Goal: Task Accomplishment & Management: Manage account settings

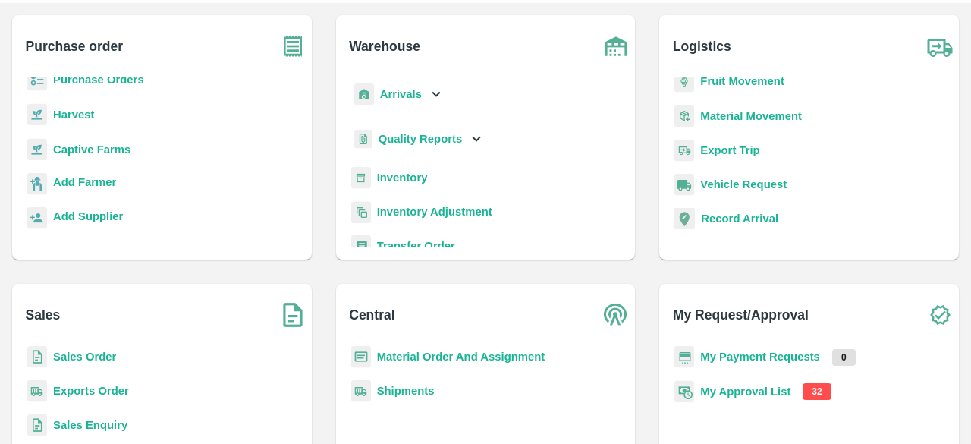
scroll to position [175, 0]
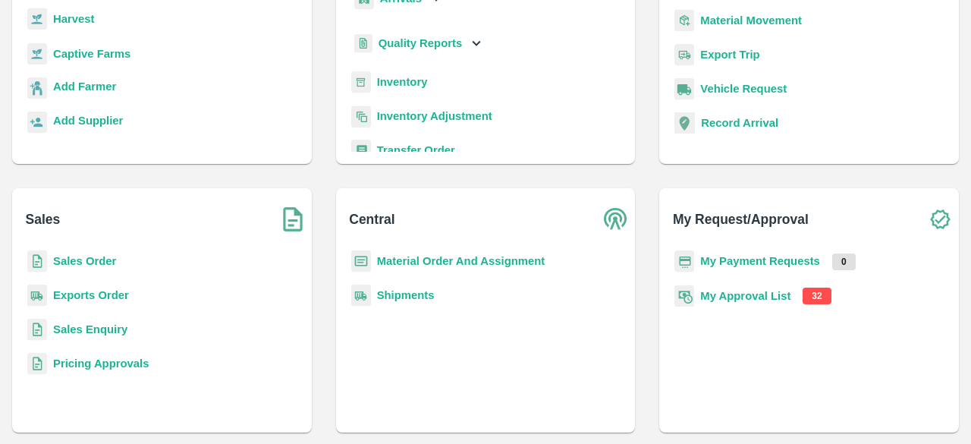
click at [739, 294] on b "My Approval List" at bounding box center [745, 296] width 90 height 12
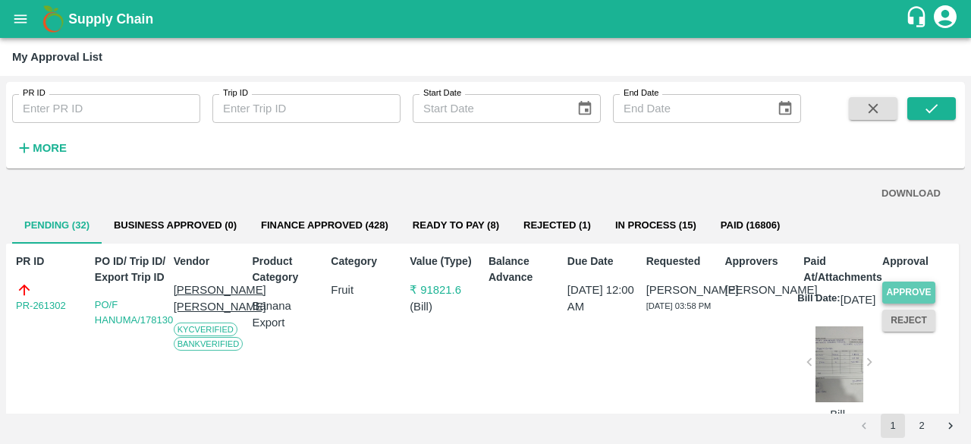
click at [902, 291] on button "Approve" at bounding box center [908, 293] width 53 height 22
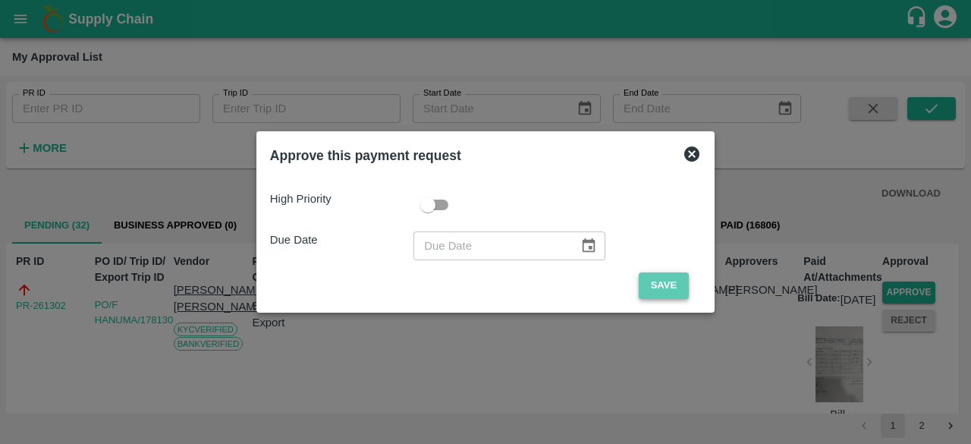
click at [662, 288] on button "Save" at bounding box center [664, 285] width 50 height 27
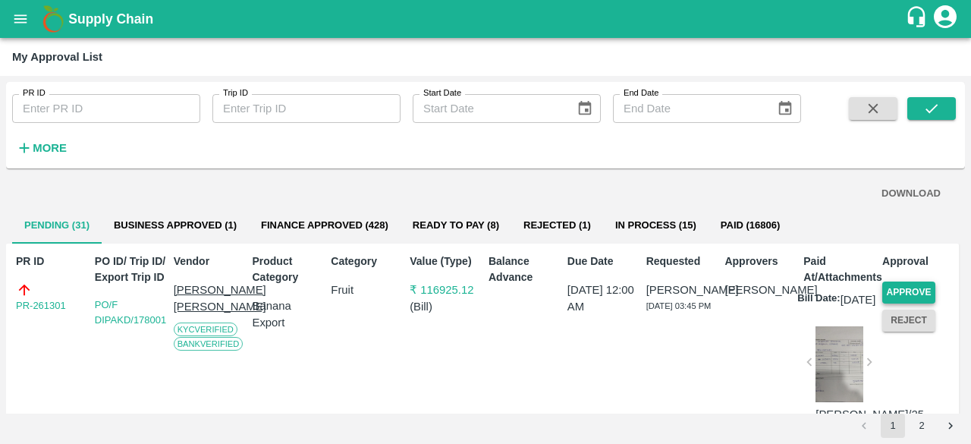
click at [905, 291] on button "Approve" at bounding box center [908, 293] width 53 height 22
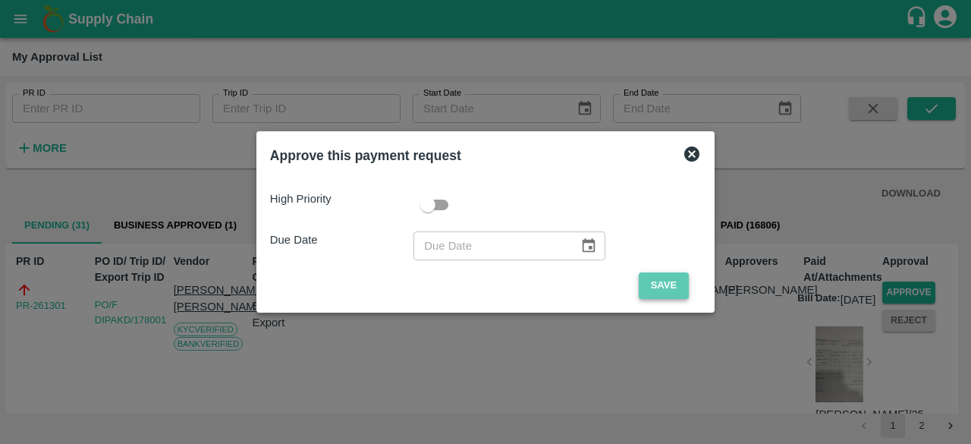
click at [664, 292] on button "Save" at bounding box center [664, 285] width 50 height 27
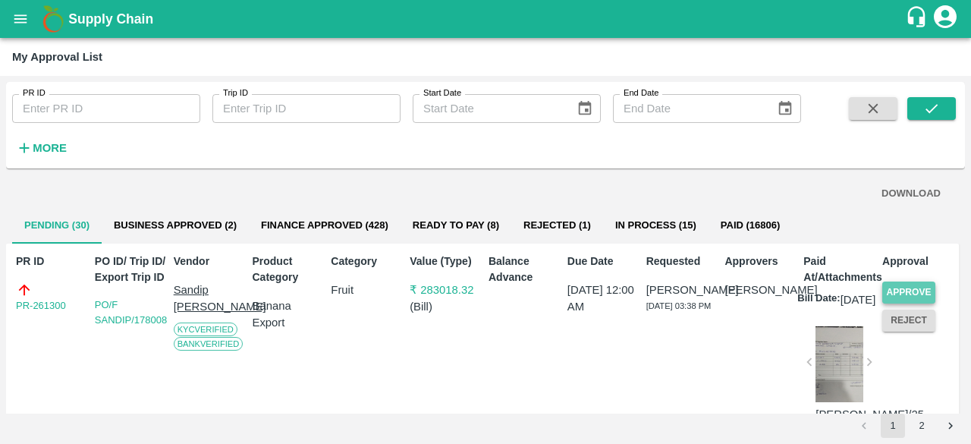
click at [916, 289] on button "Approve" at bounding box center [908, 293] width 53 height 22
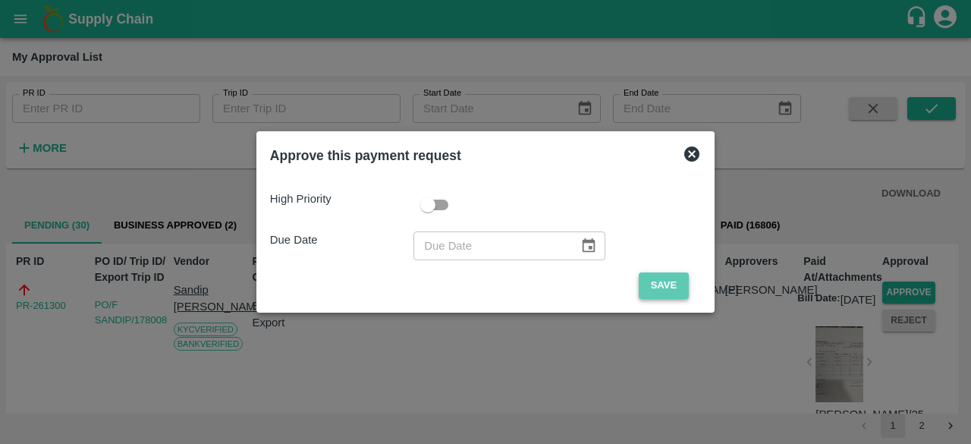
click at [654, 288] on button "Save" at bounding box center [664, 285] width 50 height 27
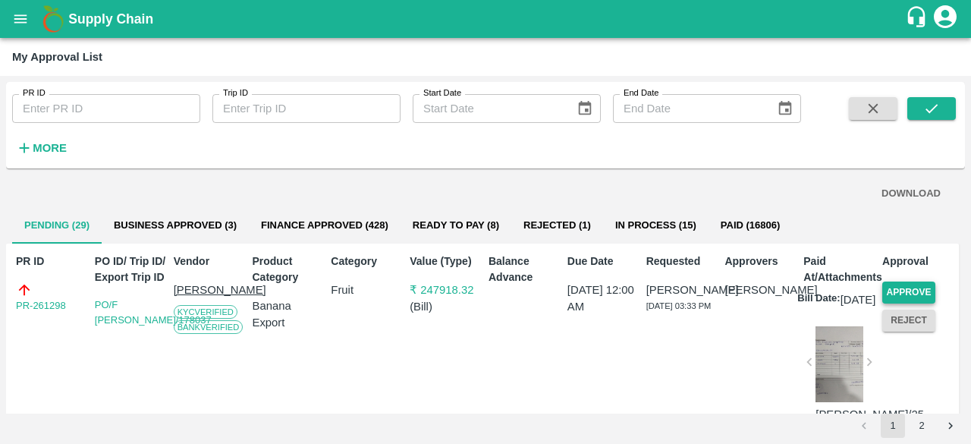
click at [891, 291] on button "Approve" at bounding box center [908, 293] width 53 height 22
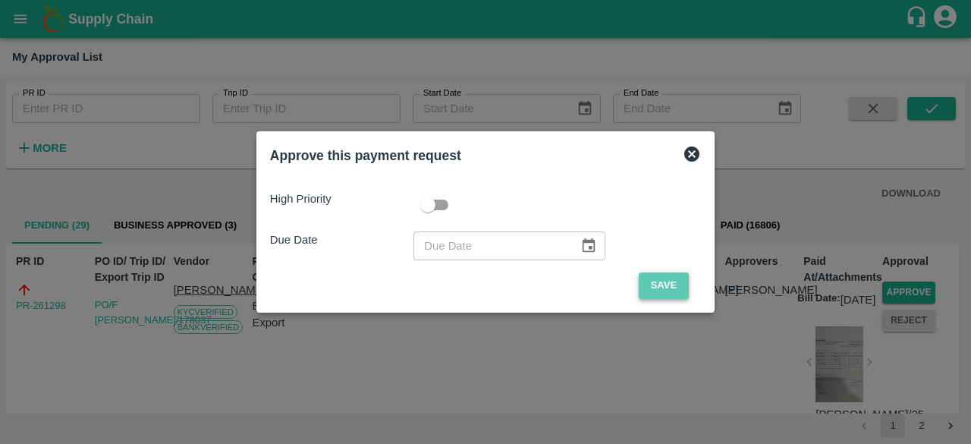
click at [665, 280] on button "Save" at bounding box center [664, 285] width 50 height 27
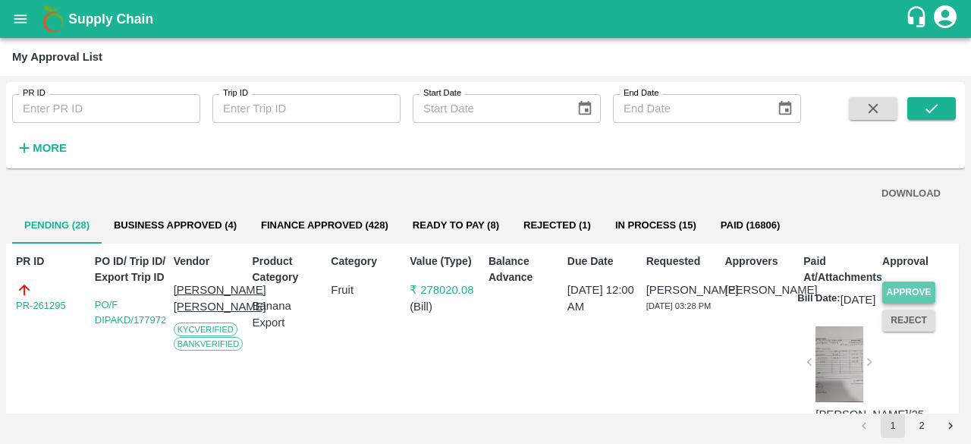
click at [914, 288] on button "Approve" at bounding box center [908, 293] width 53 height 22
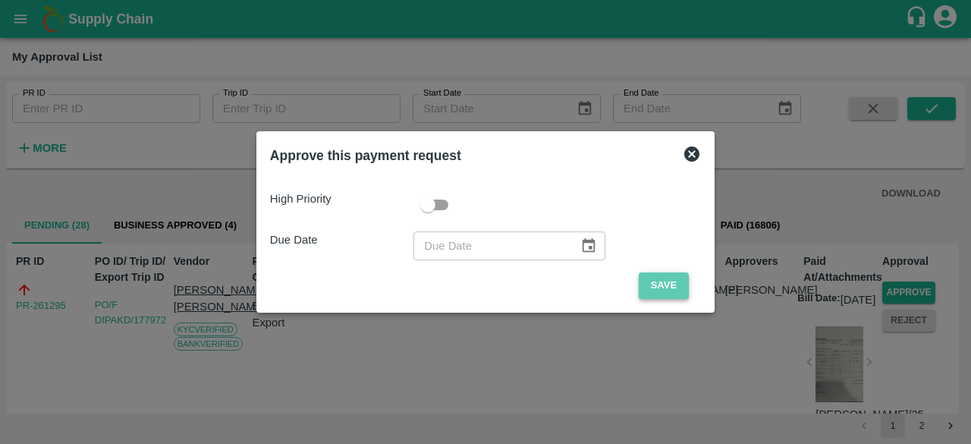
click at [669, 291] on button "Save" at bounding box center [664, 285] width 50 height 27
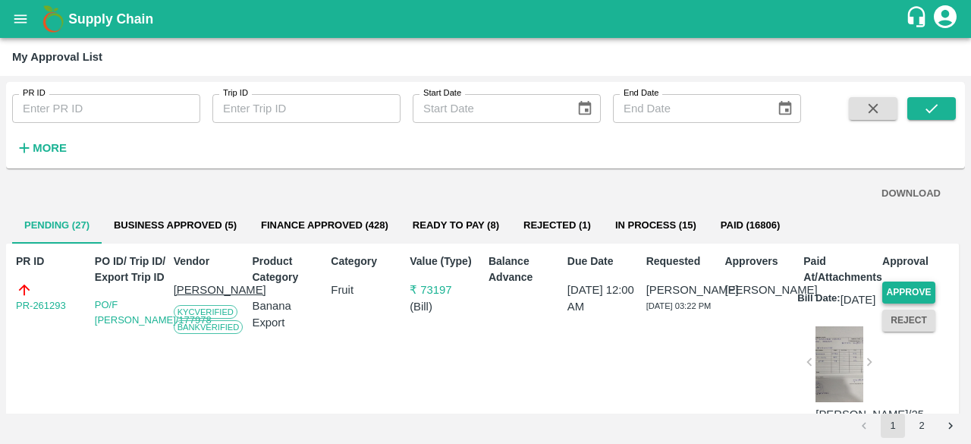
click at [909, 285] on button "Approve" at bounding box center [908, 293] width 53 height 22
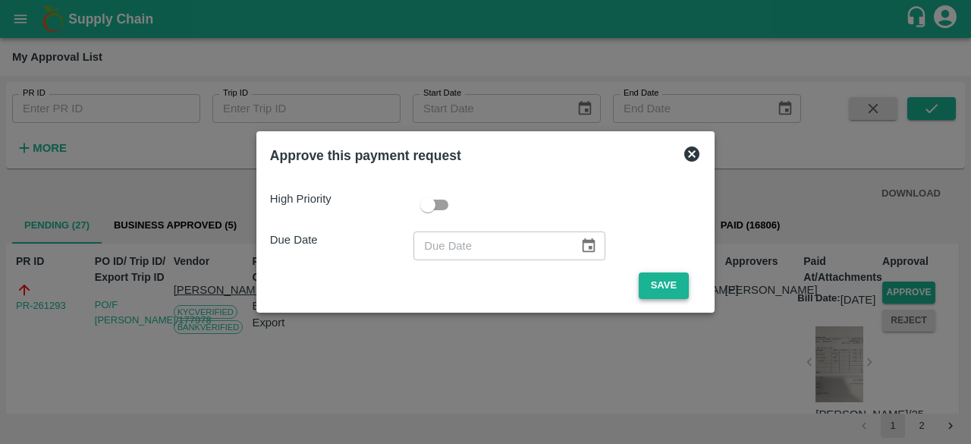
click at [657, 284] on button "Save" at bounding box center [664, 285] width 50 height 27
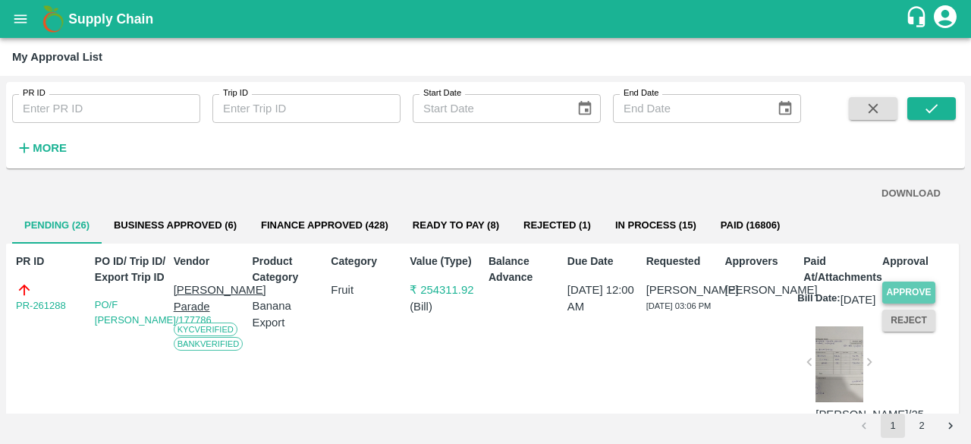
click at [908, 288] on button "Approve" at bounding box center [908, 293] width 53 height 22
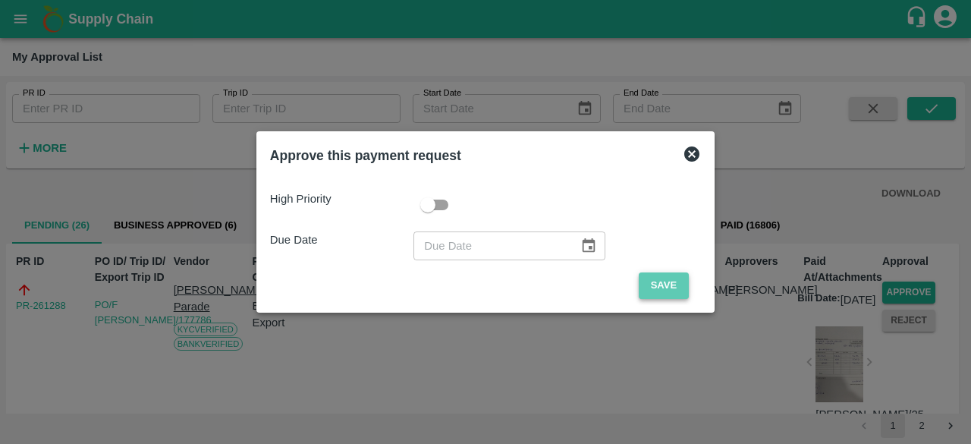
click at [669, 285] on button "Save" at bounding box center [664, 285] width 50 height 27
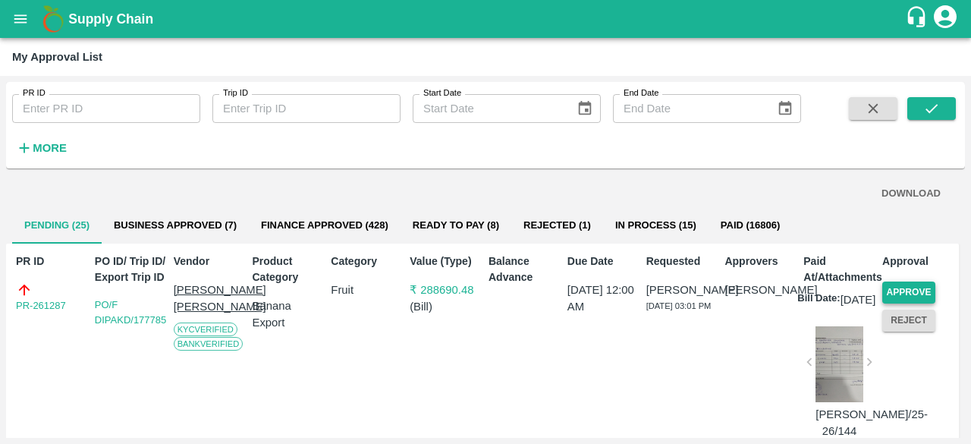
click at [901, 289] on button "Approve" at bounding box center [908, 293] width 53 height 22
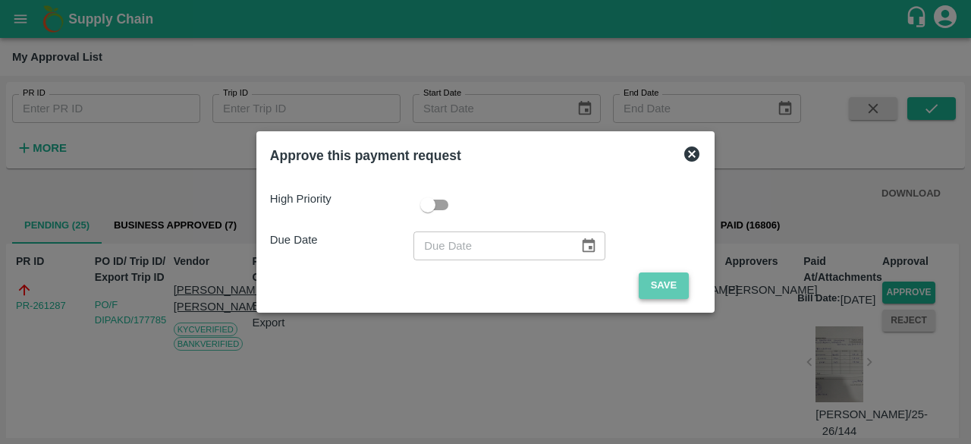
click at [661, 278] on button "Save" at bounding box center [664, 285] width 50 height 27
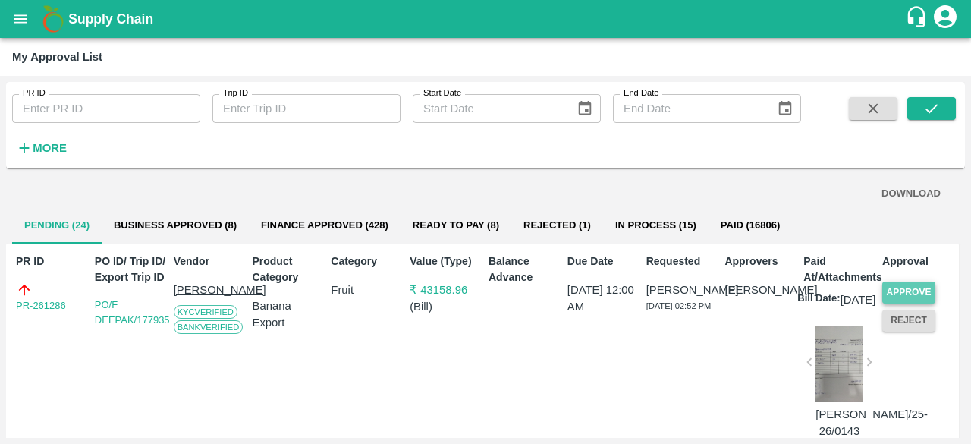
click at [901, 293] on button "Approve" at bounding box center [908, 293] width 53 height 22
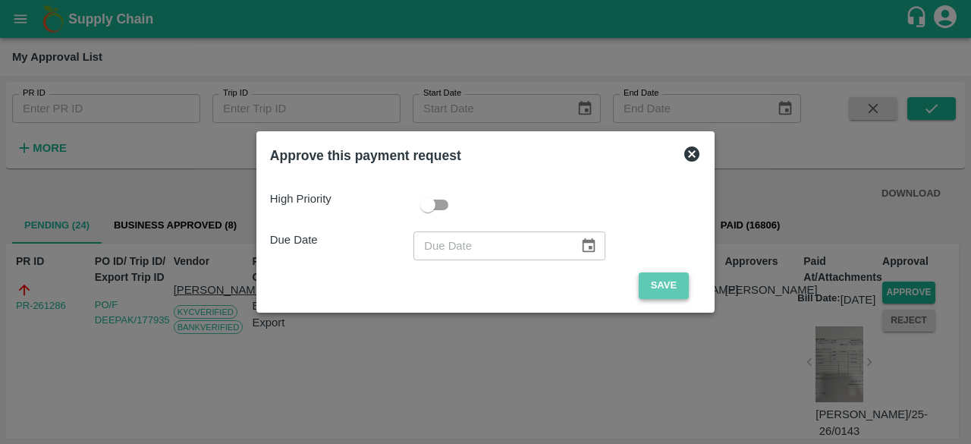
click at [669, 283] on button "Save" at bounding box center [664, 285] width 50 height 27
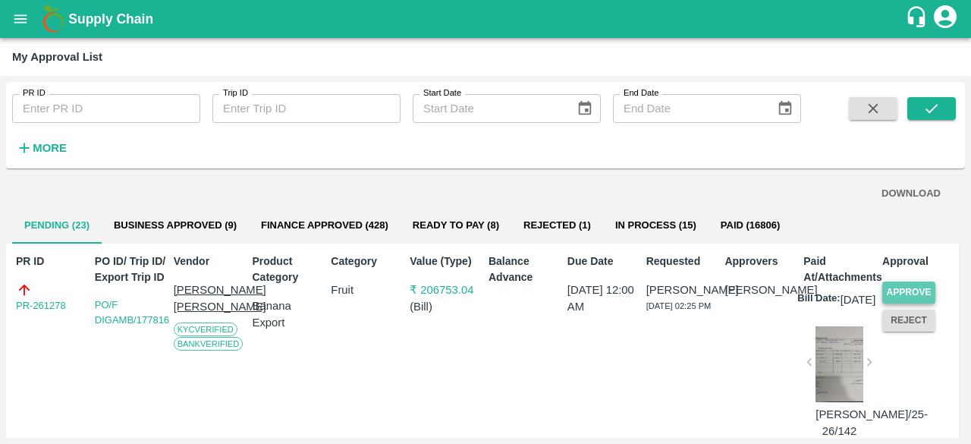
click at [895, 286] on button "Approve" at bounding box center [908, 293] width 53 height 22
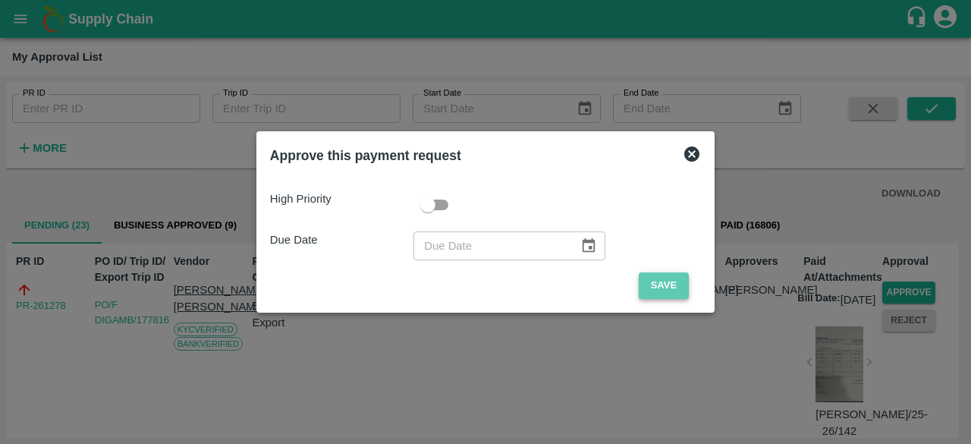
click at [664, 280] on button "Save" at bounding box center [664, 285] width 50 height 27
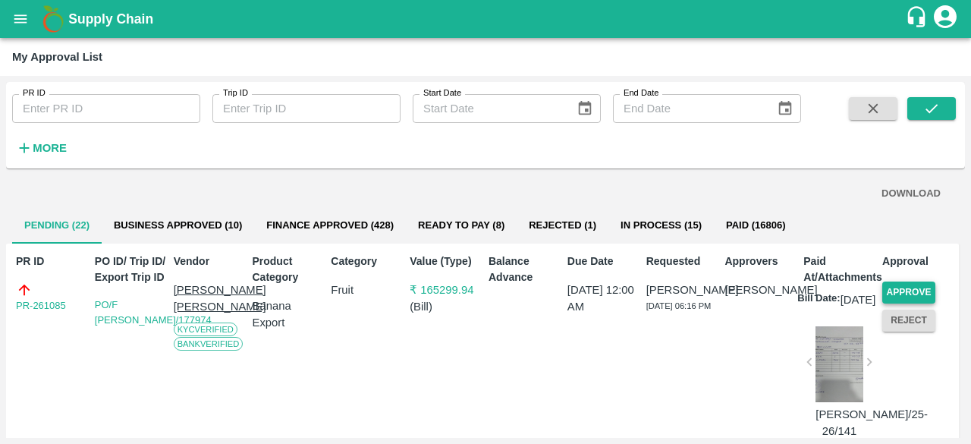
click at [915, 285] on button "Approve" at bounding box center [908, 293] width 53 height 22
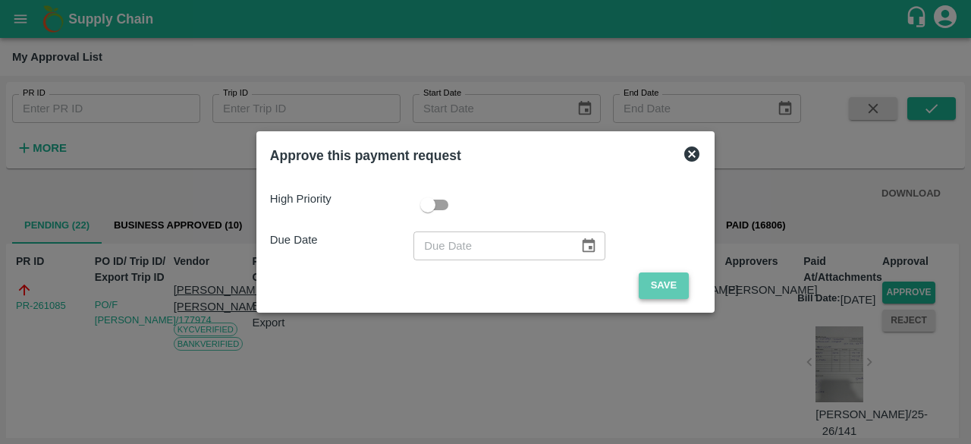
click at [658, 288] on button "Save" at bounding box center [664, 285] width 50 height 27
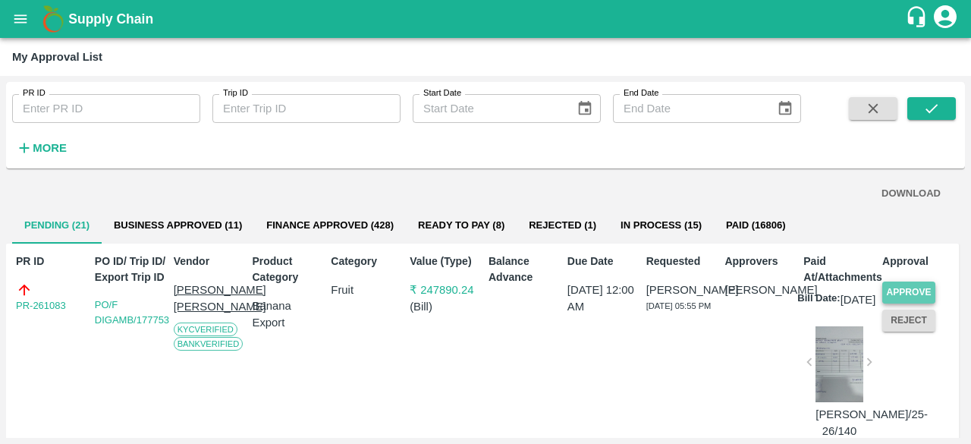
click at [897, 290] on button "Approve" at bounding box center [908, 293] width 53 height 22
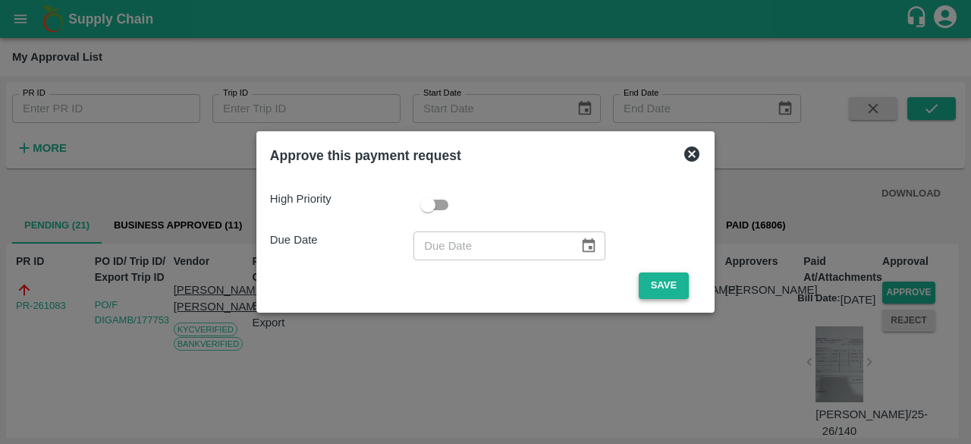
click at [654, 283] on button "Save" at bounding box center [664, 285] width 50 height 27
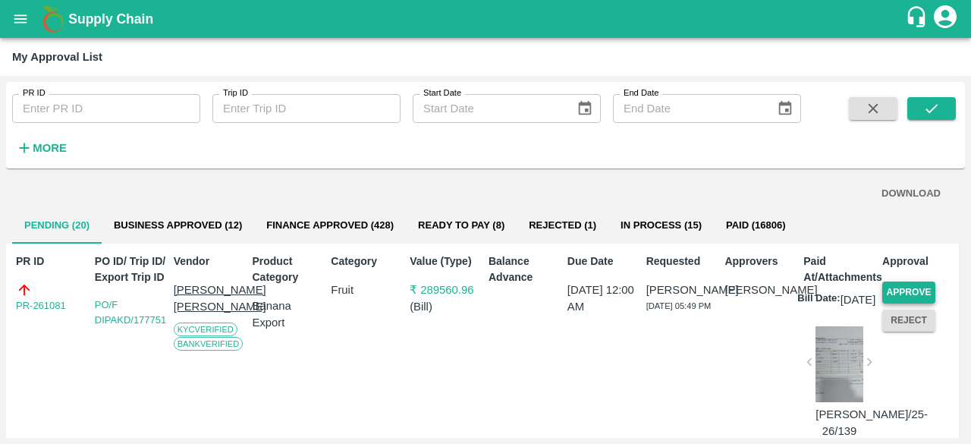
click at [900, 291] on button "Approve" at bounding box center [908, 293] width 53 height 22
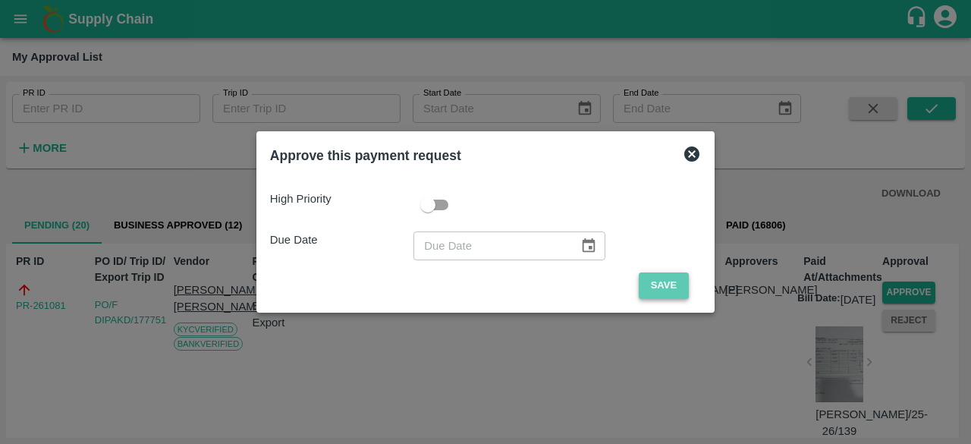
click at [662, 285] on button "Save" at bounding box center [664, 285] width 50 height 27
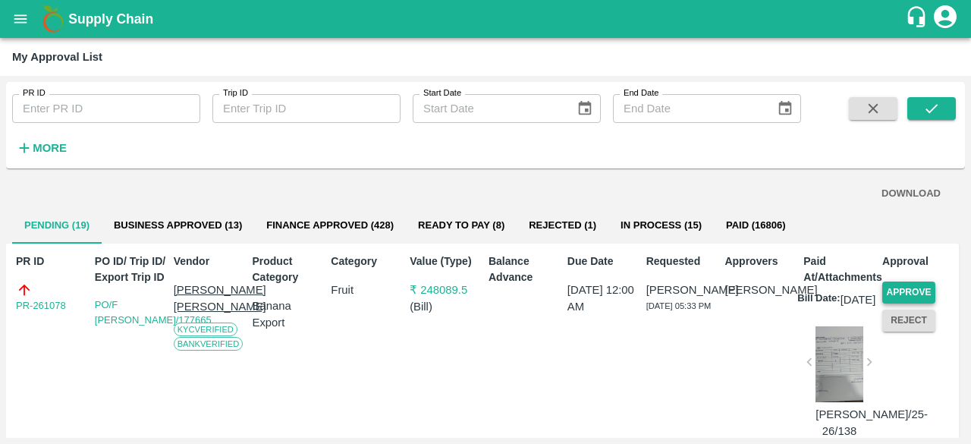
click at [910, 289] on button "Approve" at bounding box center [908, 293] width 53 height 22
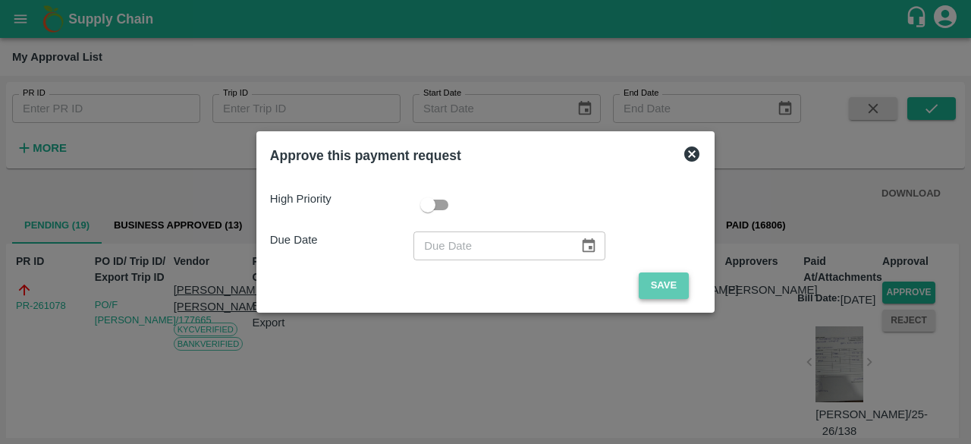
click at [662, 283] on button "Save" at bounding box center [664, 285] width 50 height 27
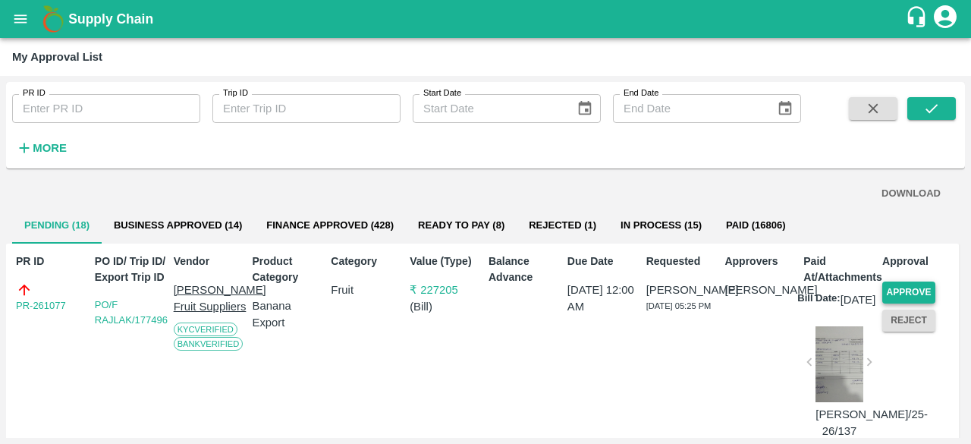
click at [901, 285] on button "Approve" at bounding box center [908, 293] width 53 height 22
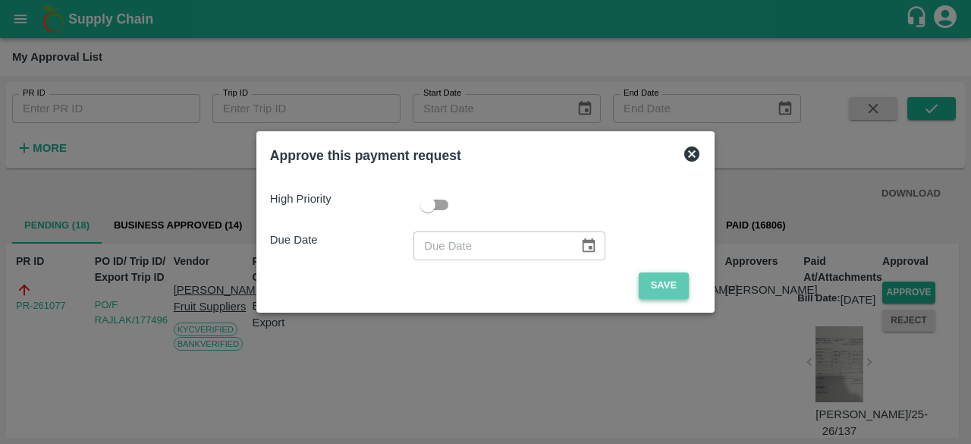
click at [648, 274] on button "Save" at bounding box center [664, 285] width 50 height 27
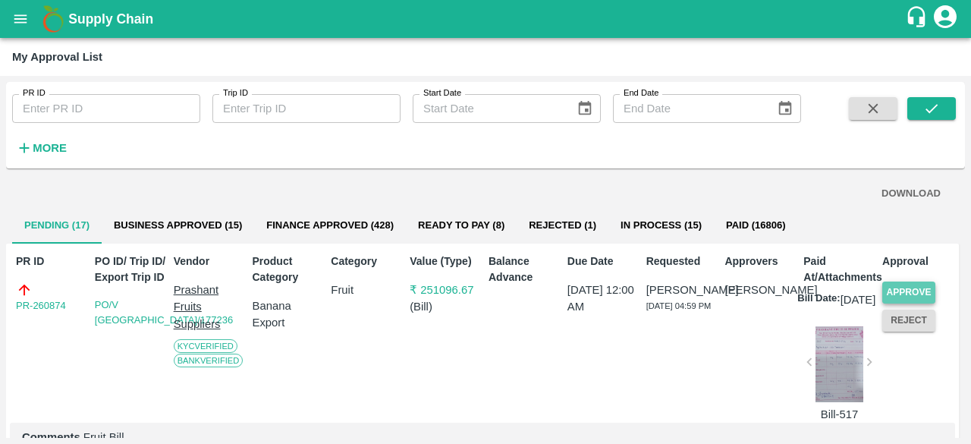
click at [897, 287] on button "Approve" at bounding box center [908, 293] width 53 height 22
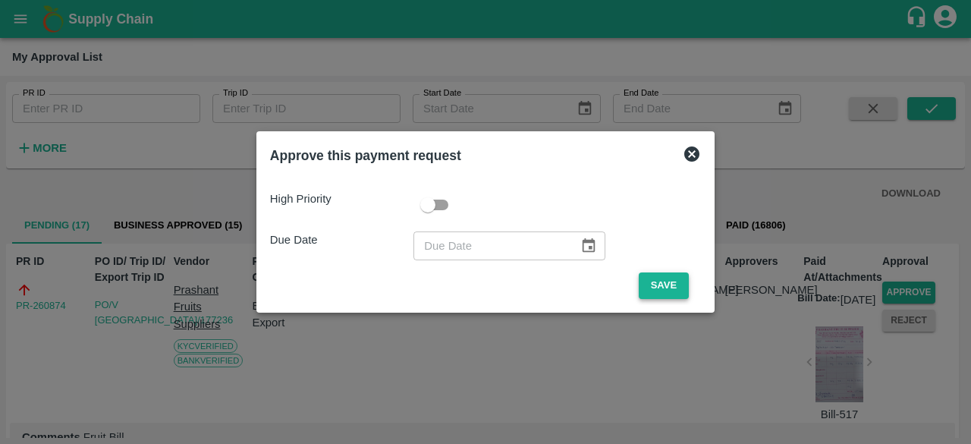
click at [662, 282] on button "Save" at bounding box center [664, 285] width 50 height 27
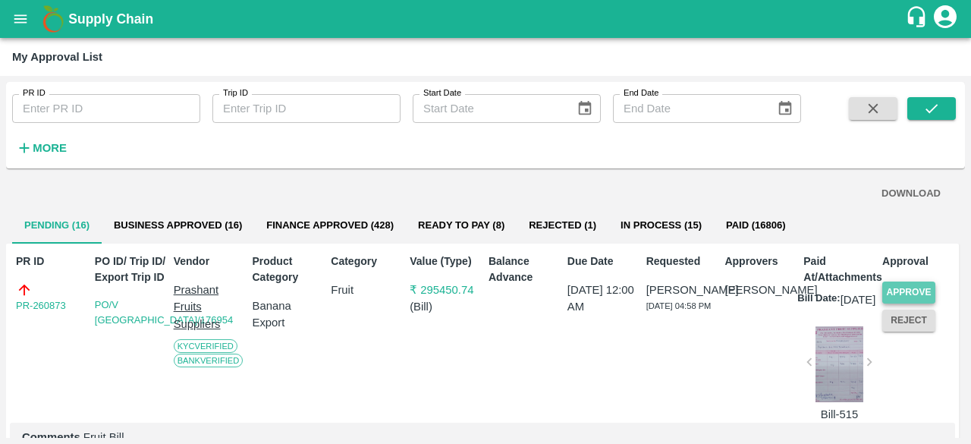
click at [911, 292] on button "Approve" at bounding box center [908, 293] width 53 height 22
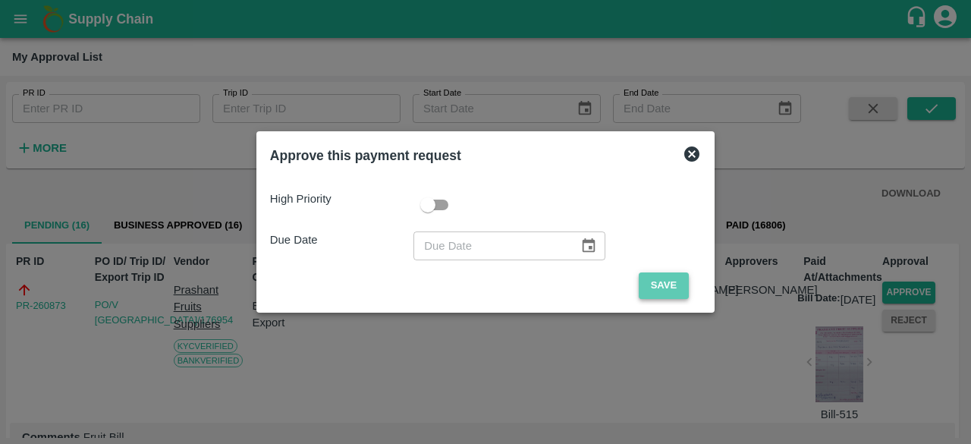
click at [646, 286] on button "Save" at bounding box center [664, 285] width 50 height 27
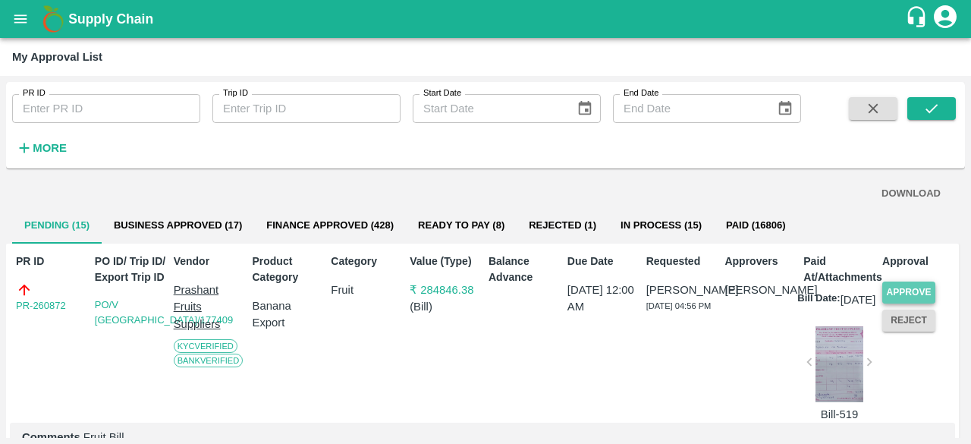
click at [904, 289] on button "Approve" at bounding box center [908, 293] width 53 height 22
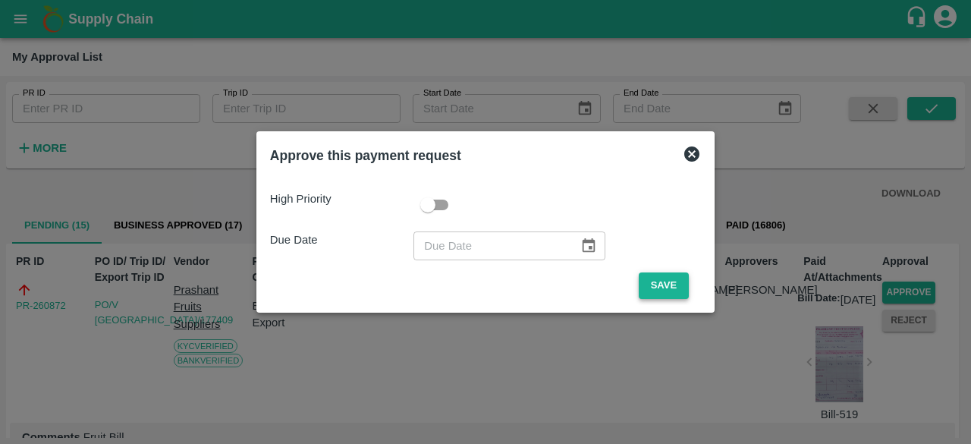
click at [668, 285] on button "Save" at bounding box center [664, 285] width 50 height 27
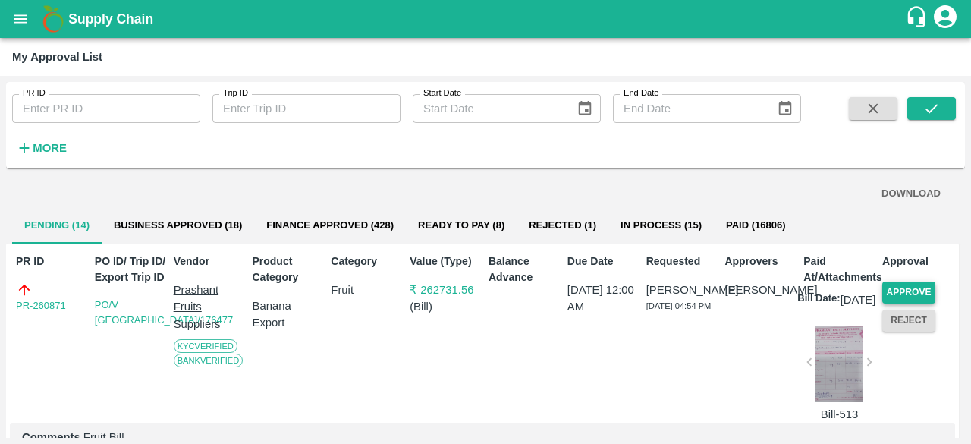
click at [922, 292] on button "Approve" at bounding box center [908, 293] width 53 height 22
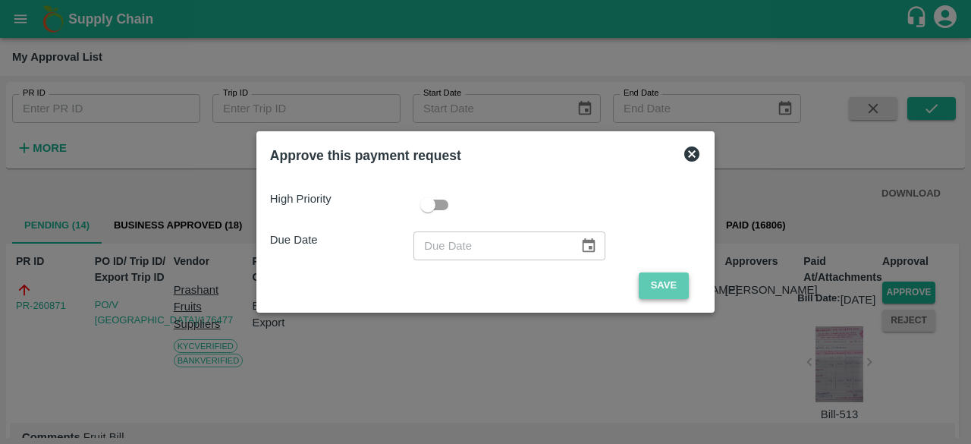
click at [646, 283] on button "Save" at bounding box center [664, 285] width 50 height 27
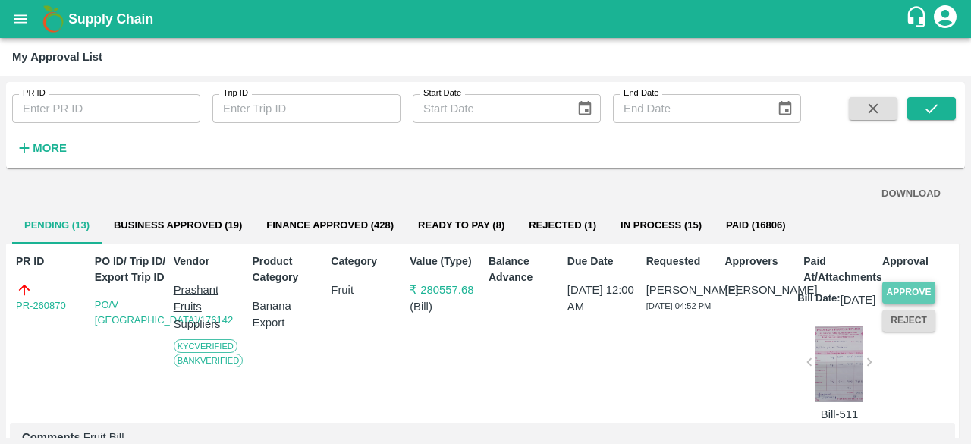
click at [901, 289] on button "Approve" at bounding box center [908, 293] width 53 height 22
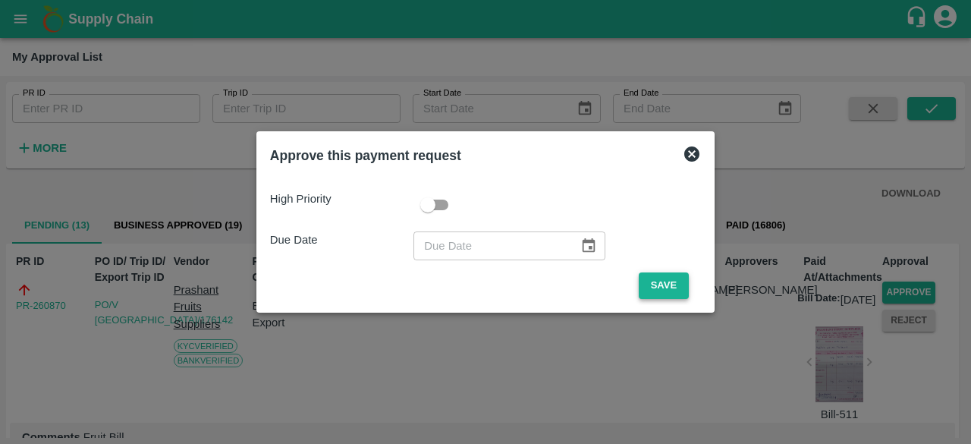
click at [648, 283] on button "Save" at bounding box center [664, 285] width 50 height 27
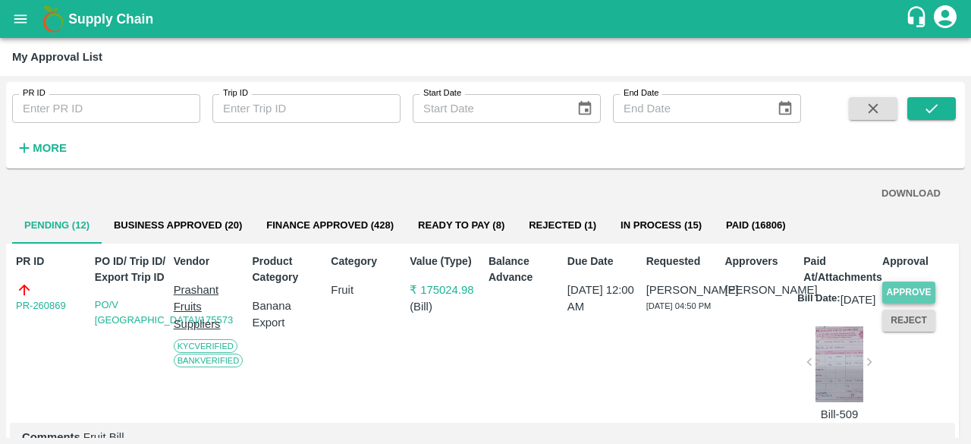
click at [893, 291] on button "Approve" at bounding box center [908, 293] width 53 height 22
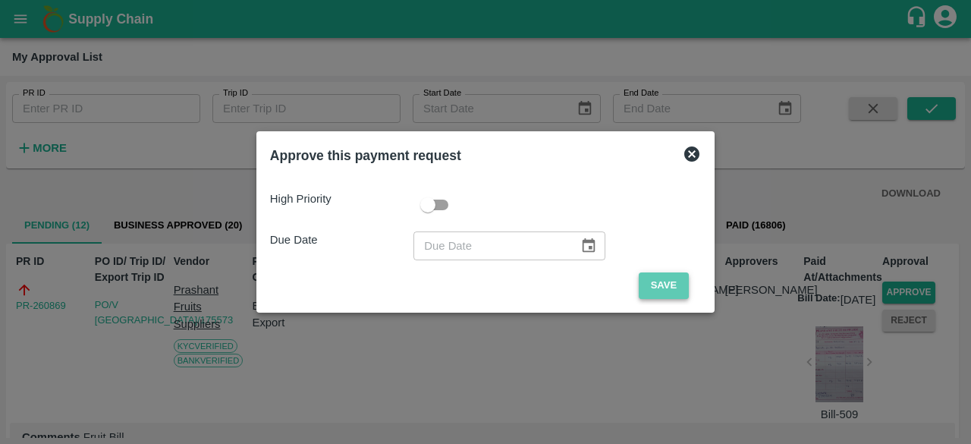
drag, startPoint x: 669, startPoint y: 283, endPoint x: 684, endPoint y: 277, distance: 15.6
click at [668, 283] on button "Save" at bounding box center [664, 285] width 50 height 27
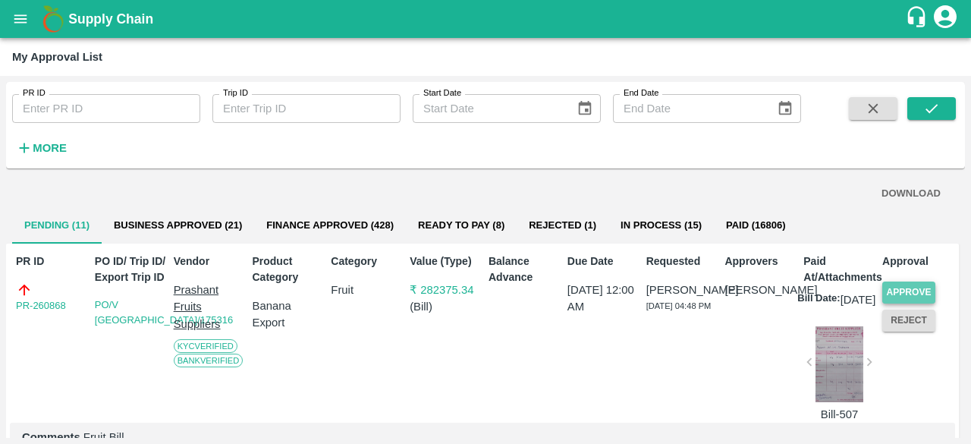
click at [886, 291] on button "Approve" at bounding box center [908, 293] width 53 height 22
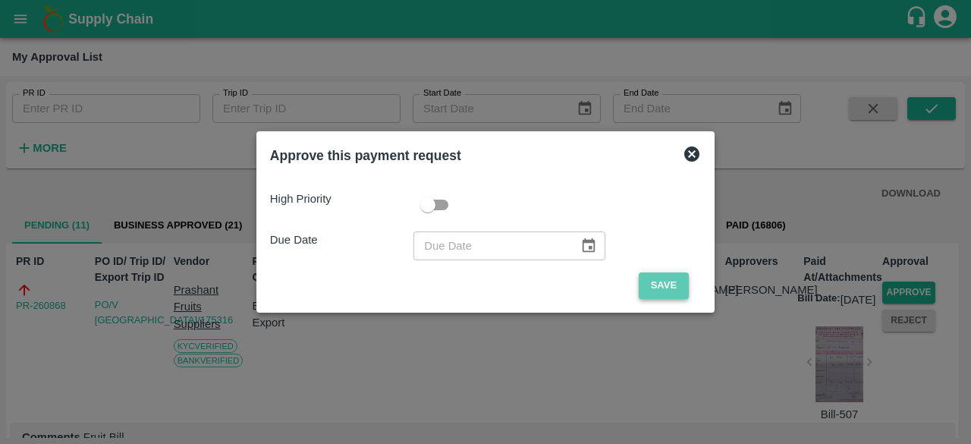
click at [666, 279] on button "Save" at bounding box center [664, 285] width 50 height 27
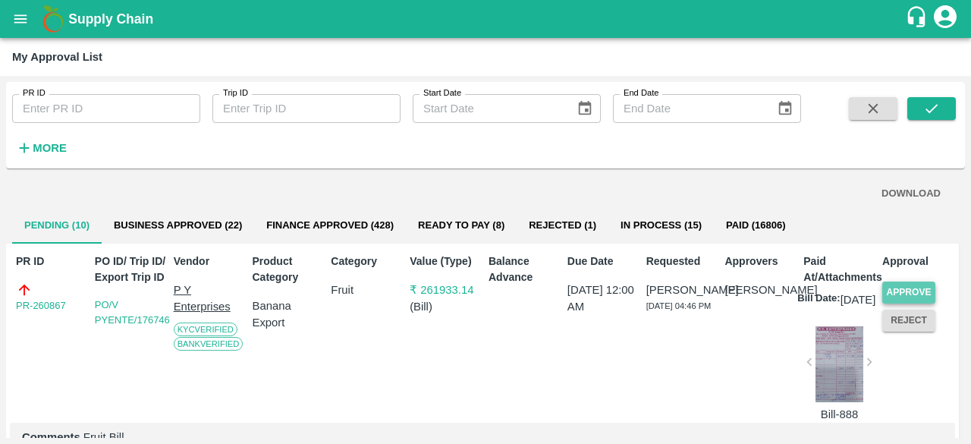
click at [901, 289] on button "Approve" at bounding box center [908, 293] width 53 height 22
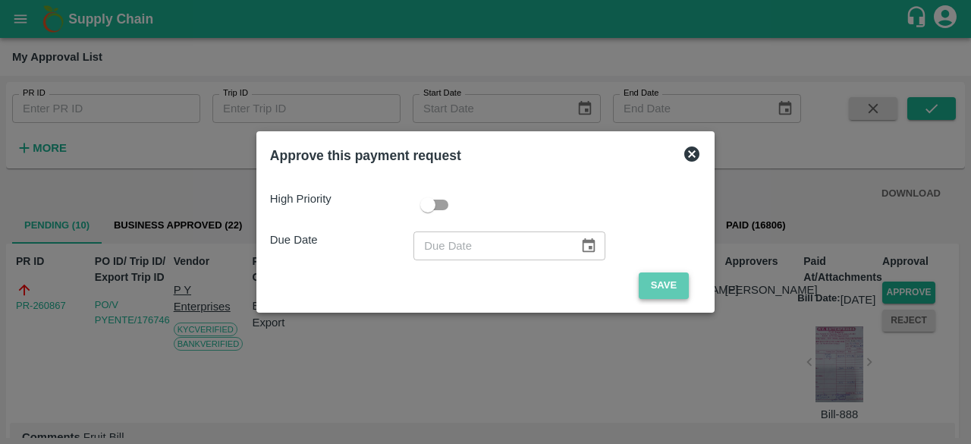
click at [659, 282] on button "Save" at bounding box center [664, 285] width 50 height 27
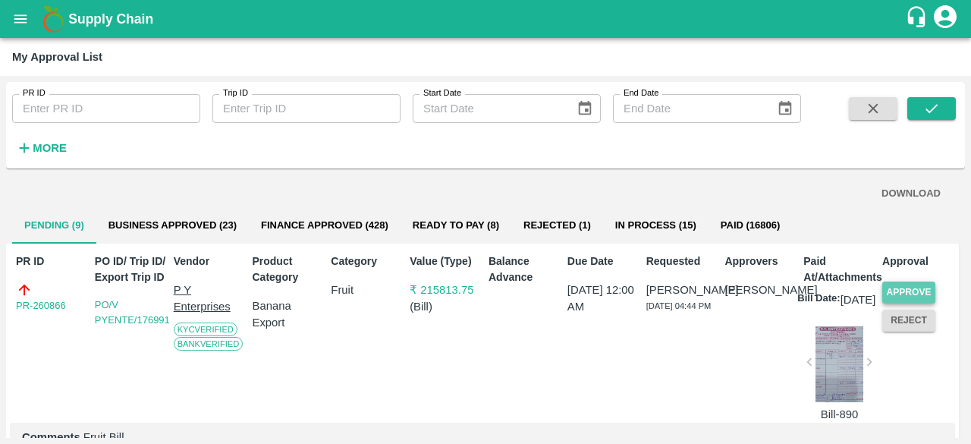
click at [906, 291] on button "Approve" at bounding box center [908, 293] width 53 height 22
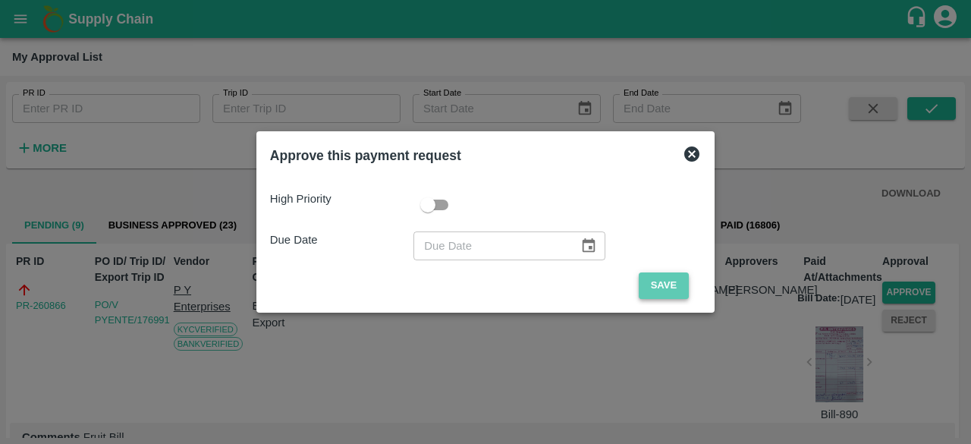
click at [660, 283] on button "Save" at bounding box center [664, 285] width 50 height 27
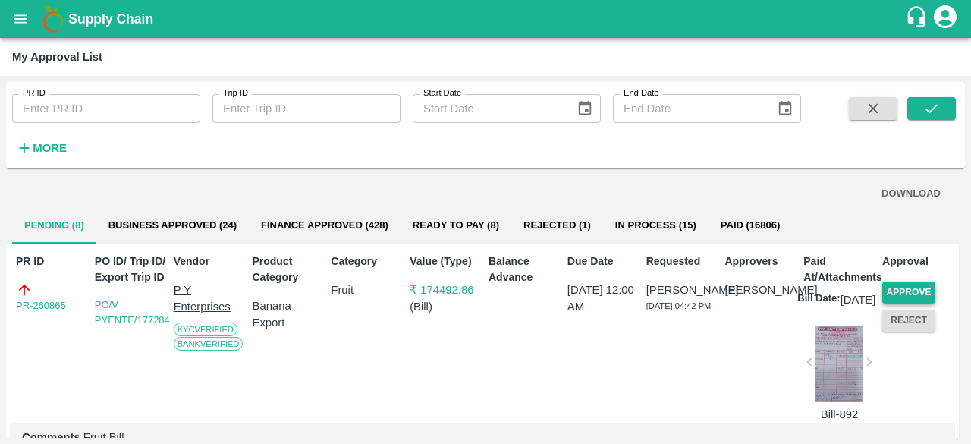
click at [892, 285] on button "Approve" at bounding box center [908, 293] width 53 height 22
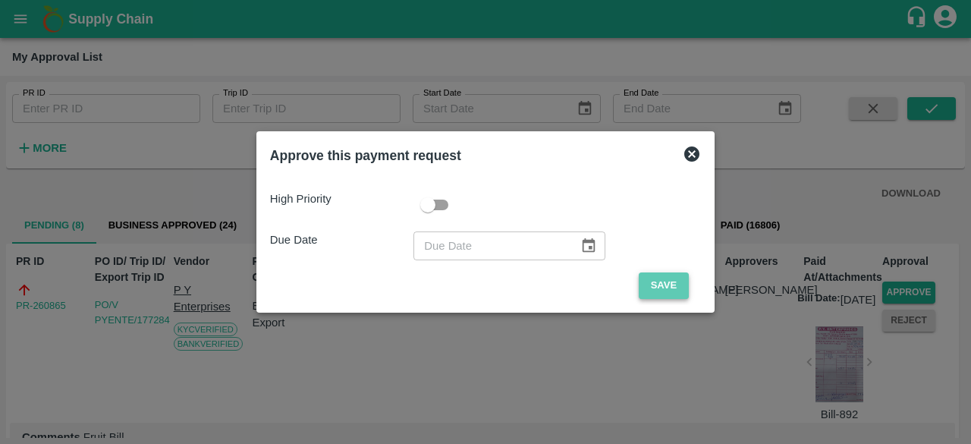
click at [676, 283] on button "Save" at bounding box center [664, 285] width 50 height 27
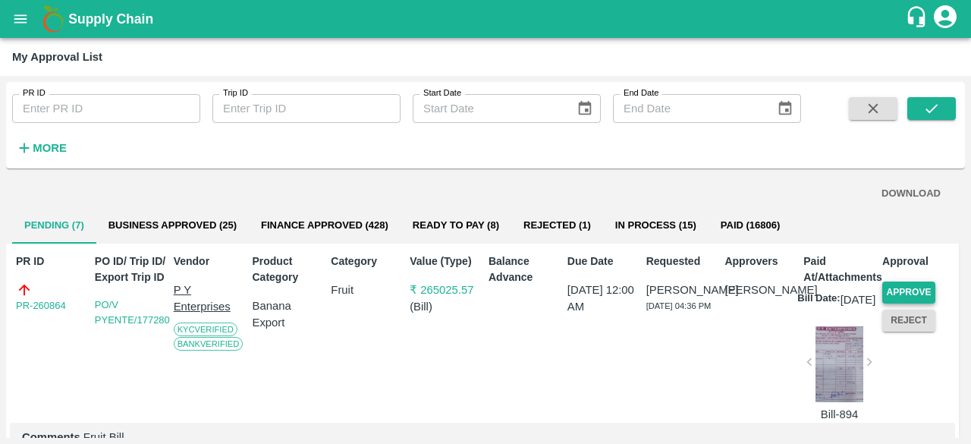
click at [896, 291] on button "Approve" at bounding box center [908, 293] width 53 height 22
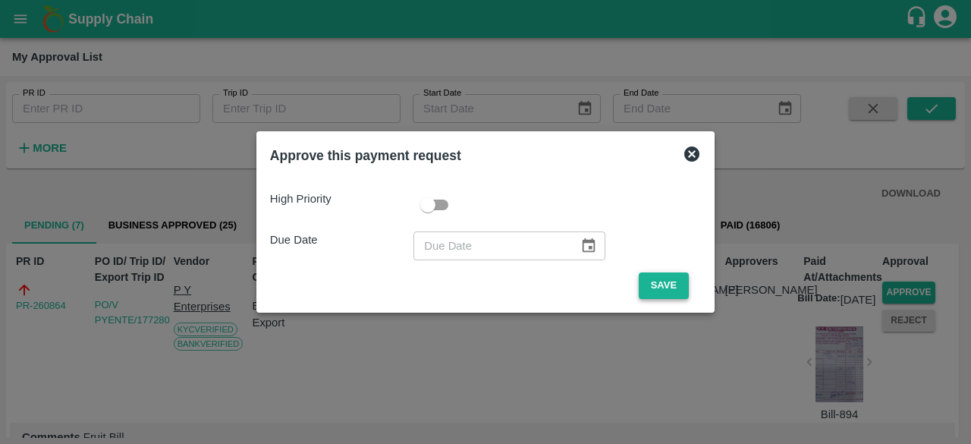
click at [656, 281] on button "Save" at bounding box center [664, 285] width 50 height 27
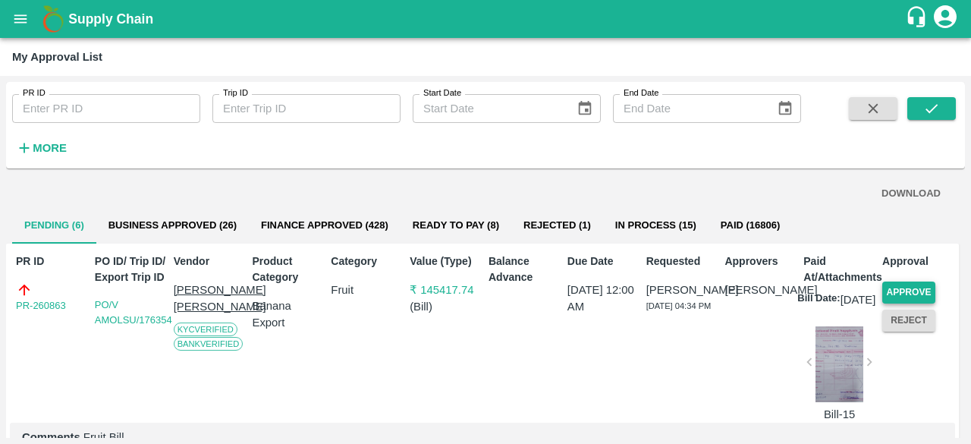
click at [903, 286] on button "Approve" at bounding box center [908, 293] width 53 height 22
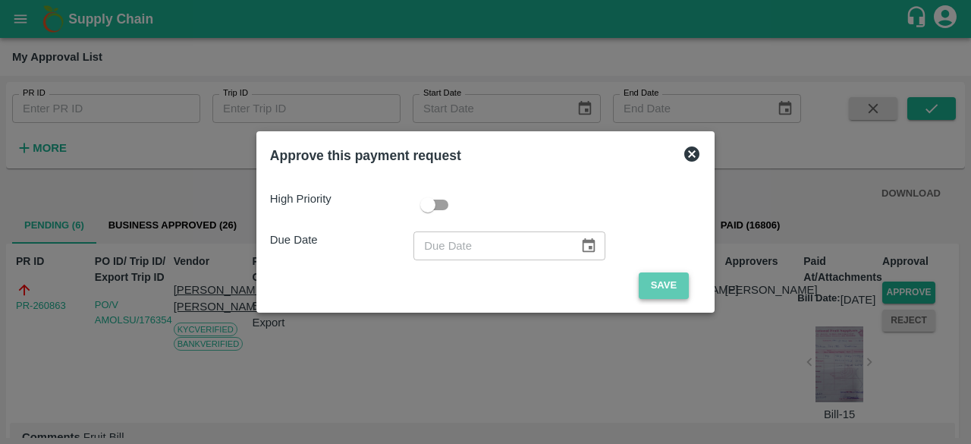
click at [665, 285] on button "Save" at bounding box center [664, 285] width 50 height 27
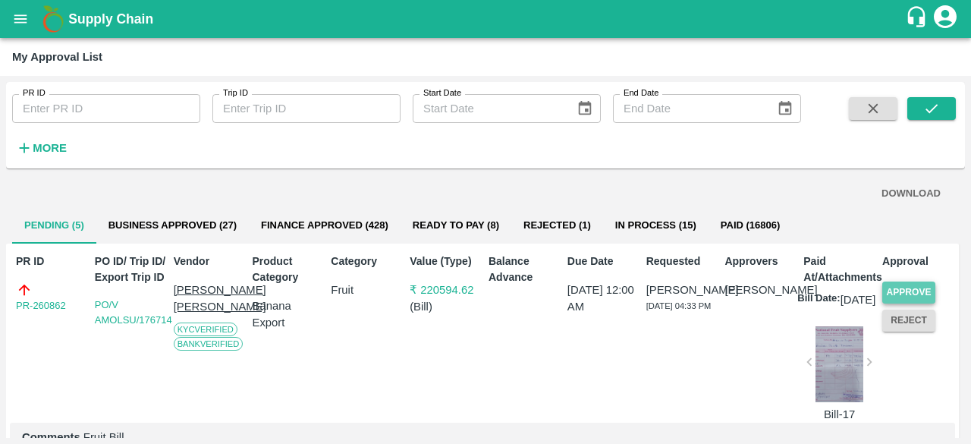
click at [909, 288] on button "Approve" at bounding box center [908, 293] width 53 height 22
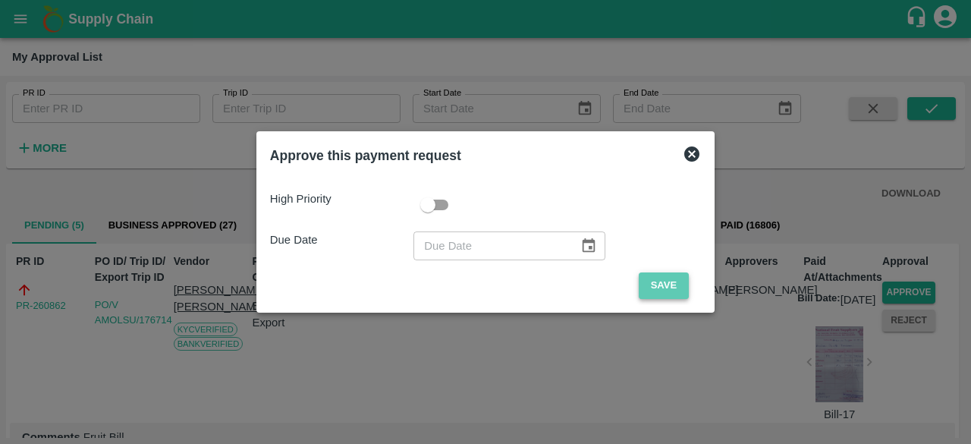
click at [667, 282] on button "Save" at bounding box center [664, 285] width 50 height 27
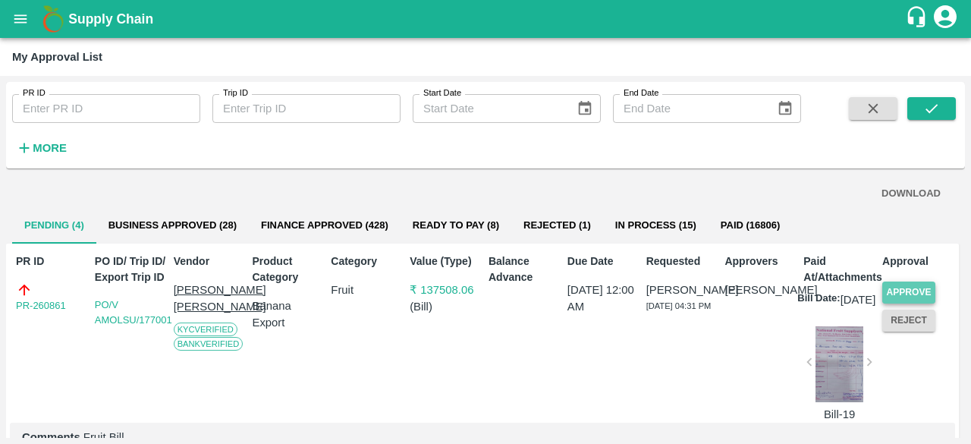
click at [918, 291] on button "Approve" at bounding box center [908, 293] width 53 height 22
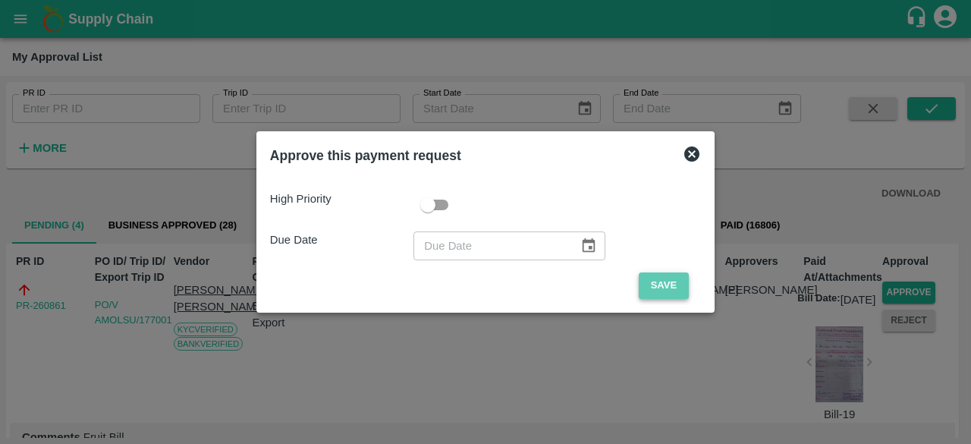
click at [664, 292] on button "Save" at bounding box center [664, 285] width 50 height 27
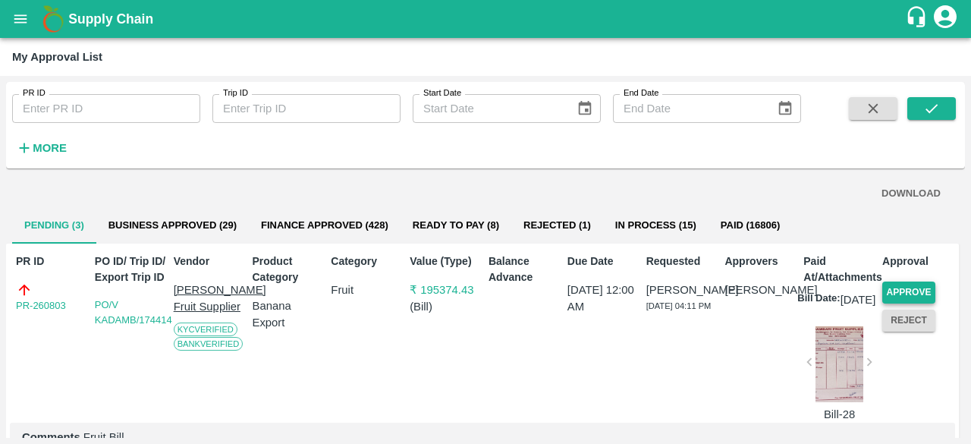
click at [888, 288] on button "Approve" at bounding box center [908, 293] width 53 height 22
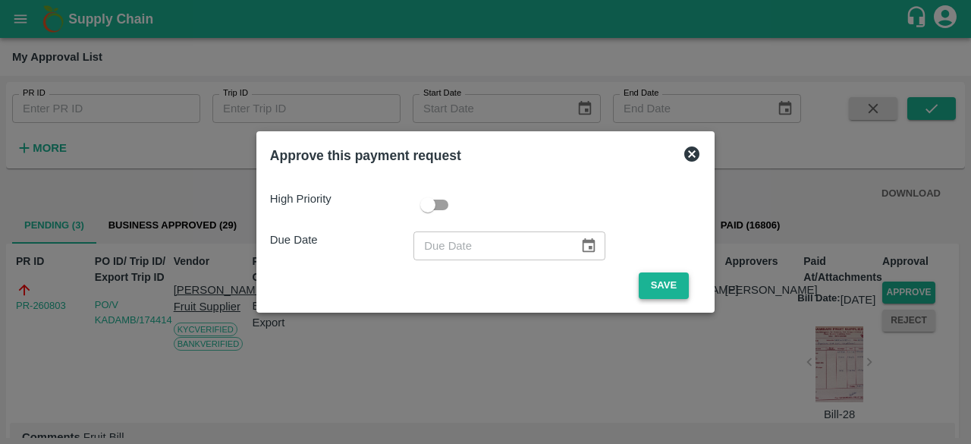
click at [668, 286] on button "Save" at bounding box center [664, 285] width 50 height 27
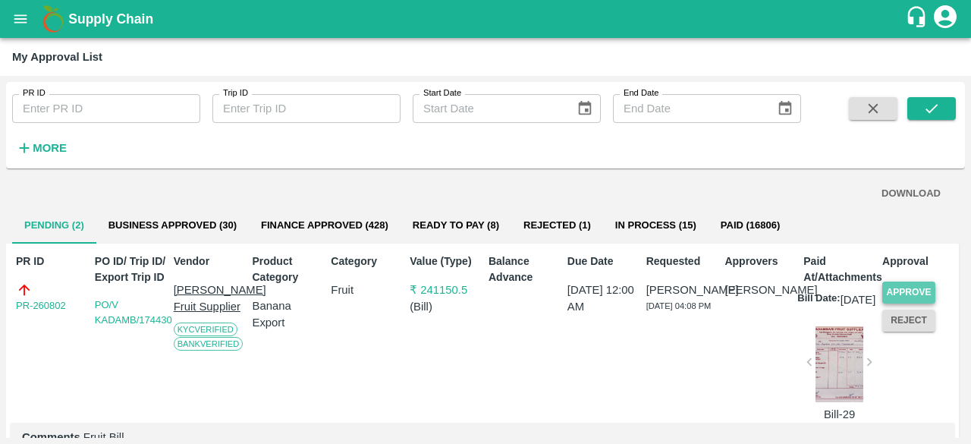
click at [910, 291] on button "Approve" at bounding box center [908, 293] width 53 height 22
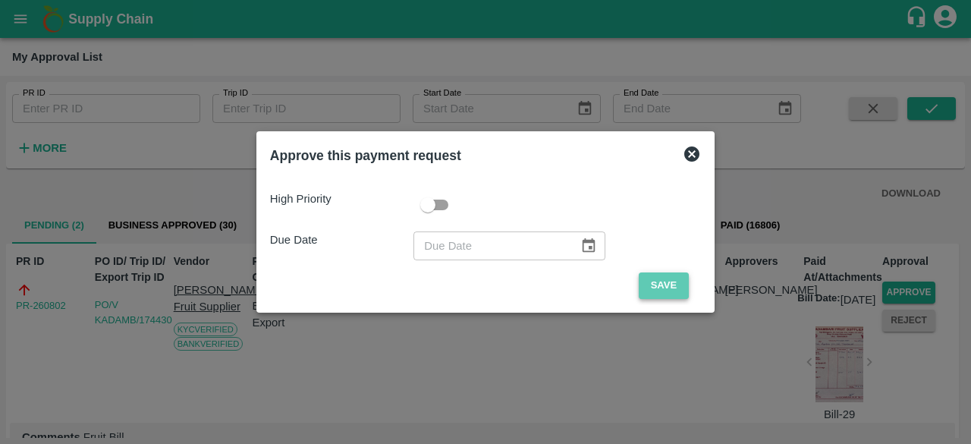
click at [674, 290] on button "Save" at bounding box center [664, 285] width 50 height 27
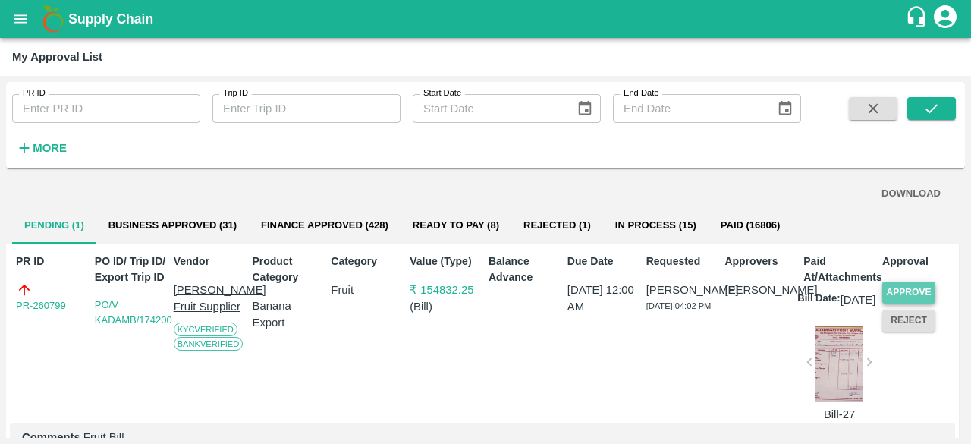
click at [900, 290] on button "Approve" at bounding box center [908, 293] width 53 height 22
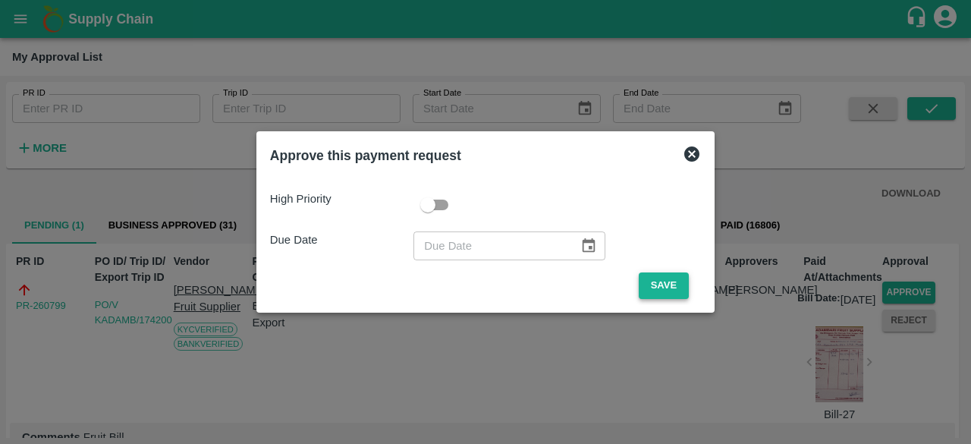
click at [655, 285] on button "Save" at bounding box center [664, 285] width 50 height 27
